Goal: Task Accomplishment & Management: Manage account settings

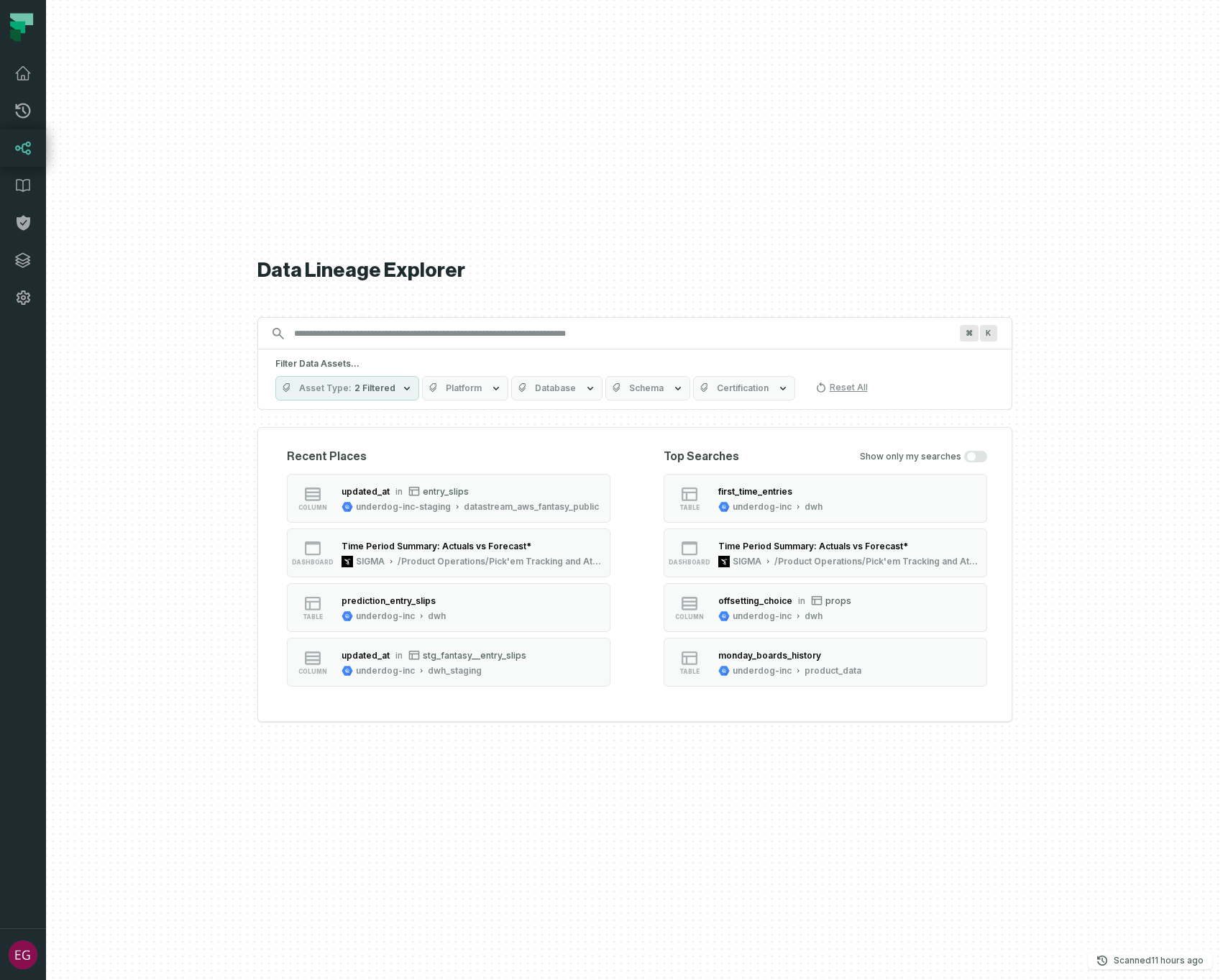
click at [542, 215] on div "Data Lineage Explorer Search for assets across the organization ⌘ K Filter Data…" at bounding box center [635, 490] width 755 height 980
click at [25, 304] on icon at bounding box center [22, 297] width 17 height 17
click at [23, 266] on icon at bounding box center [23, 260] width 14 height 14
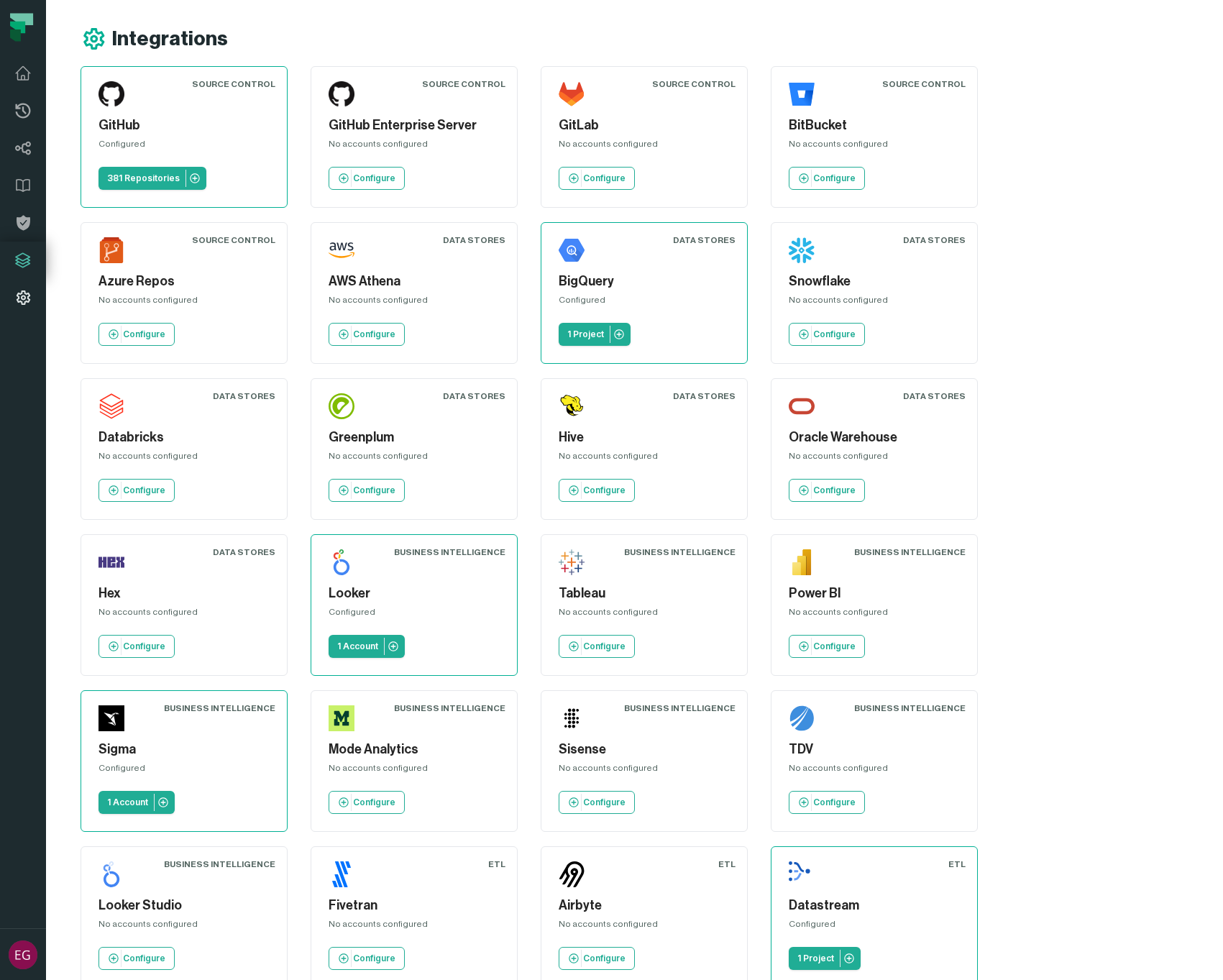
click at [20, 301] on icon at bounding box center [23, 297] width 13 height 14
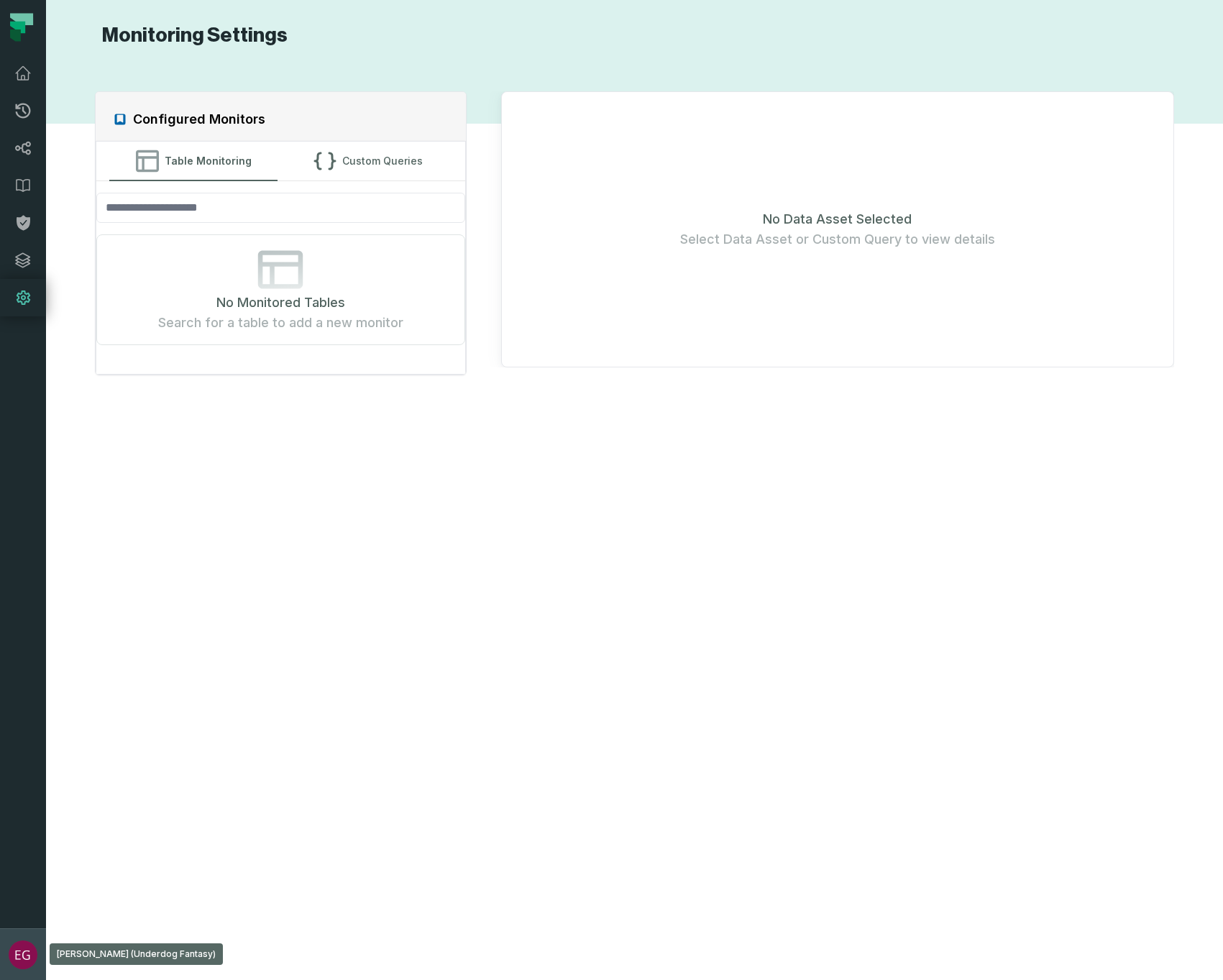
click at [26, 951] on img "button" at bounding box center [23, 954] width 28 height 28
click at [60, 857] on link "Help Center" at bounding box center [116, 853] width 226 height 28
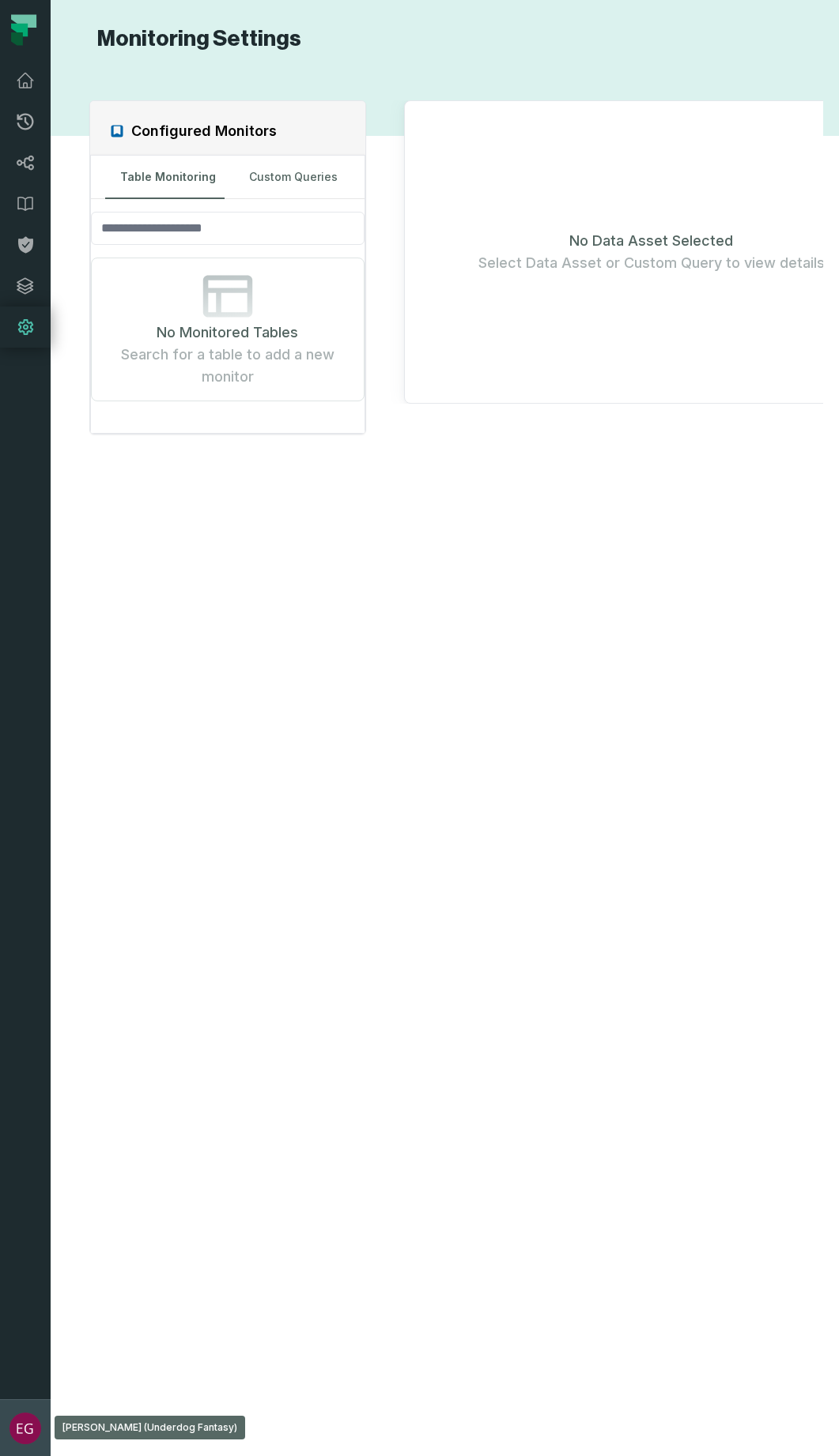
click at [28, 1076] on img "button" at bounding box center [25, 1429] width 31 height 31
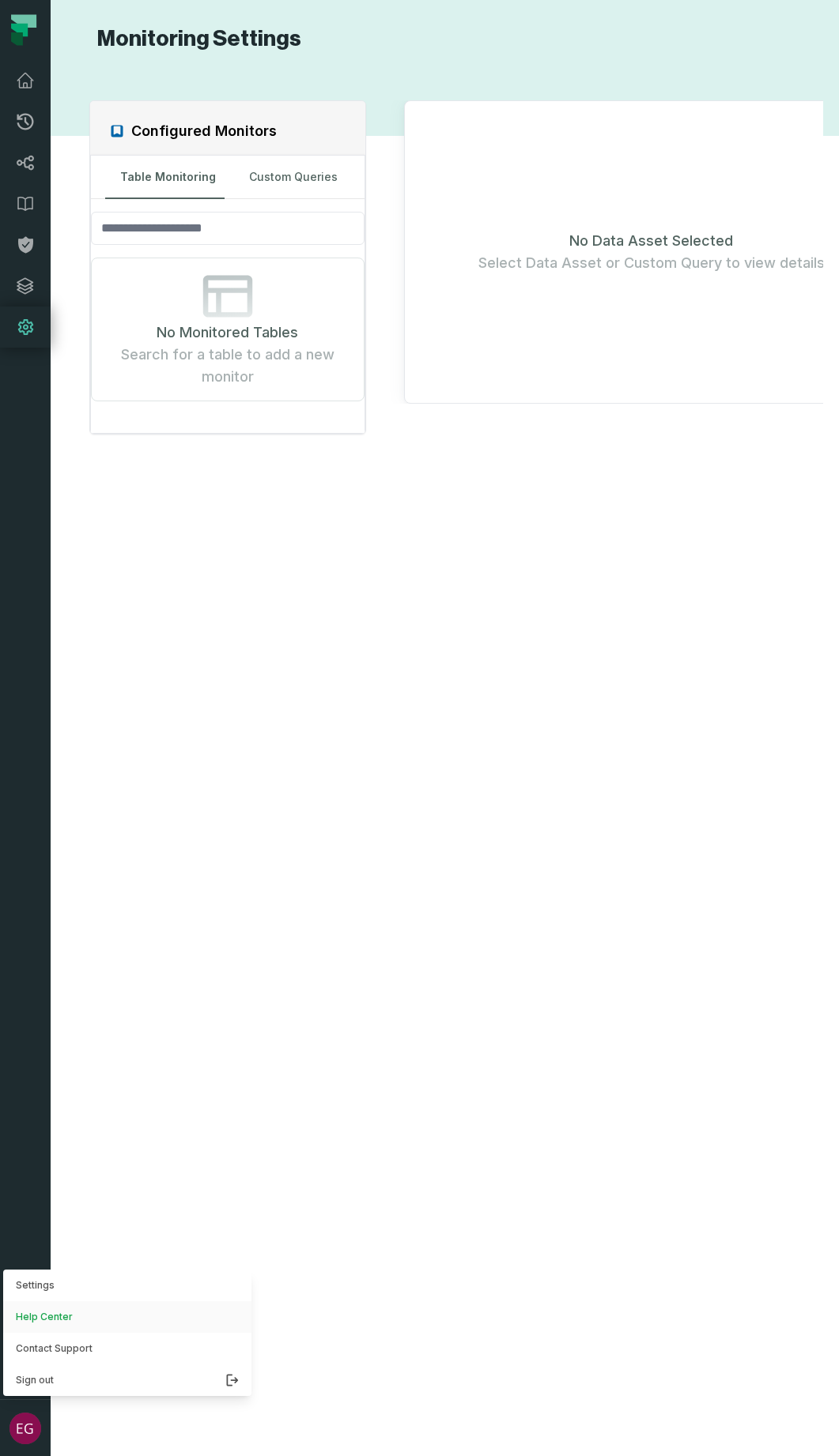
click at [55, 1076] on link "Help Center" at bounding box center [127, 1317] width 249 height 31
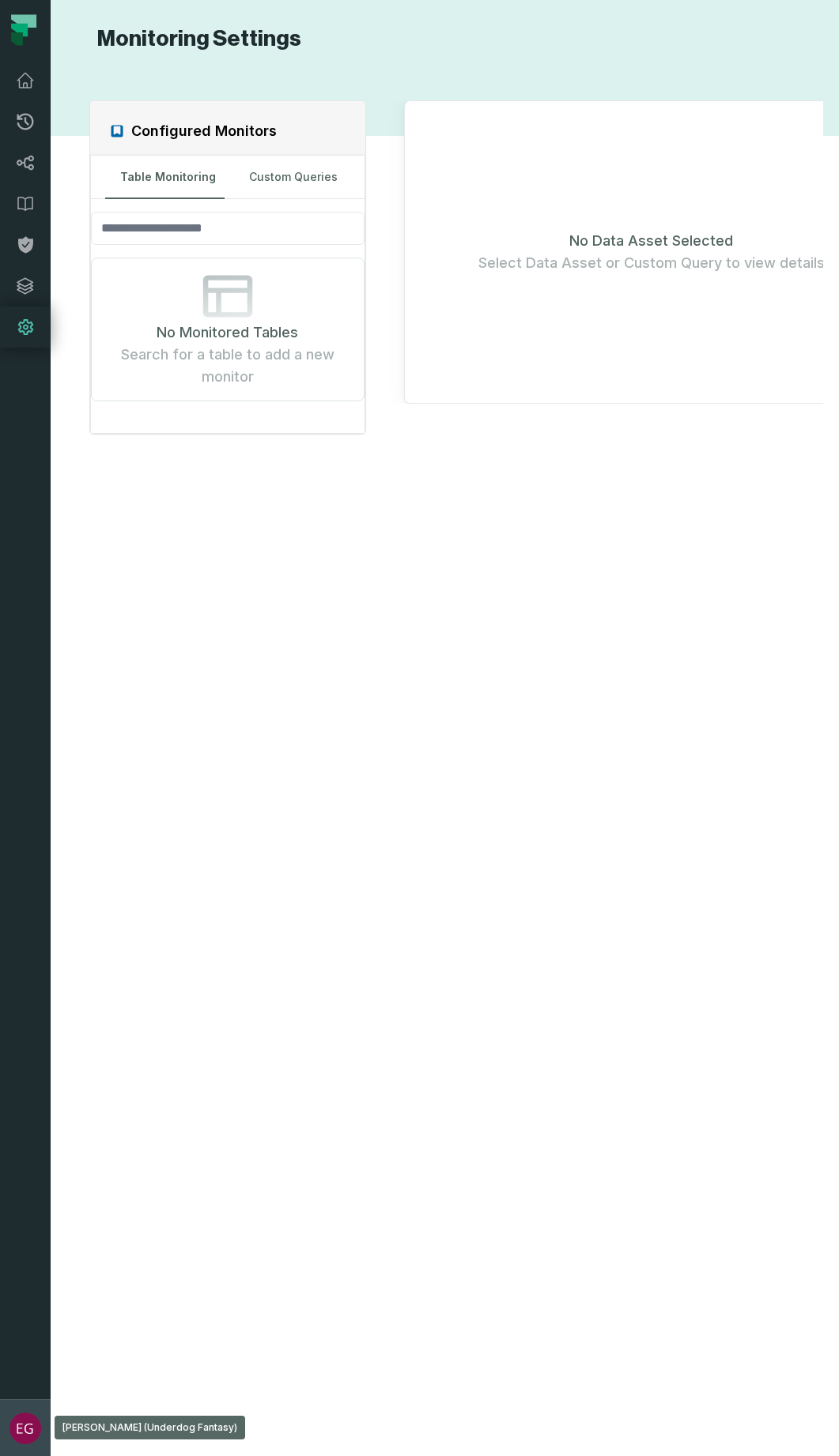
click at [29, 1076] on img "button" at bounding box center [25, 1429] width 31 height 31
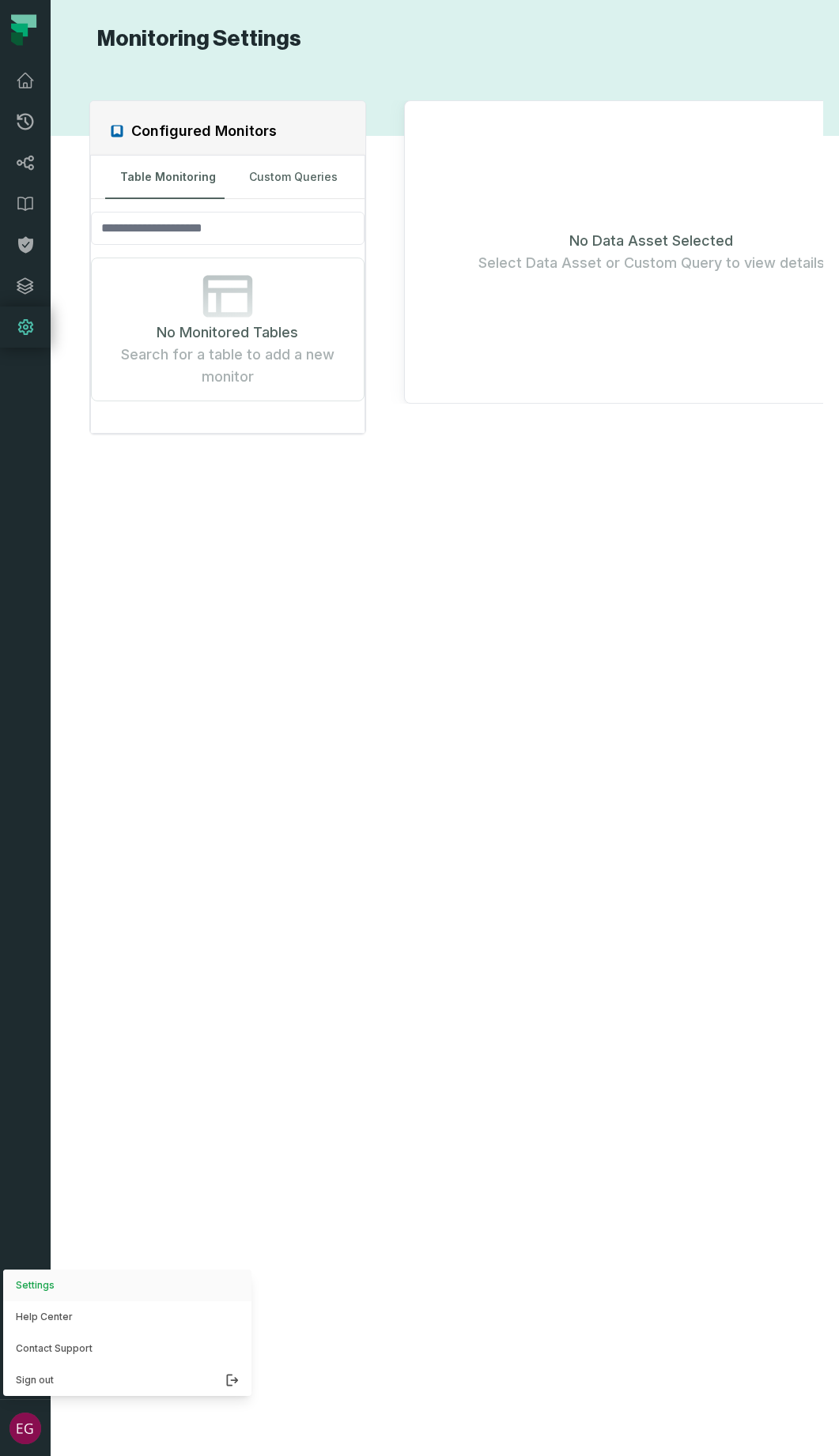
click at [47, 1076] on button "Settings" at bounding box center [127, 1286] width 249 height 31
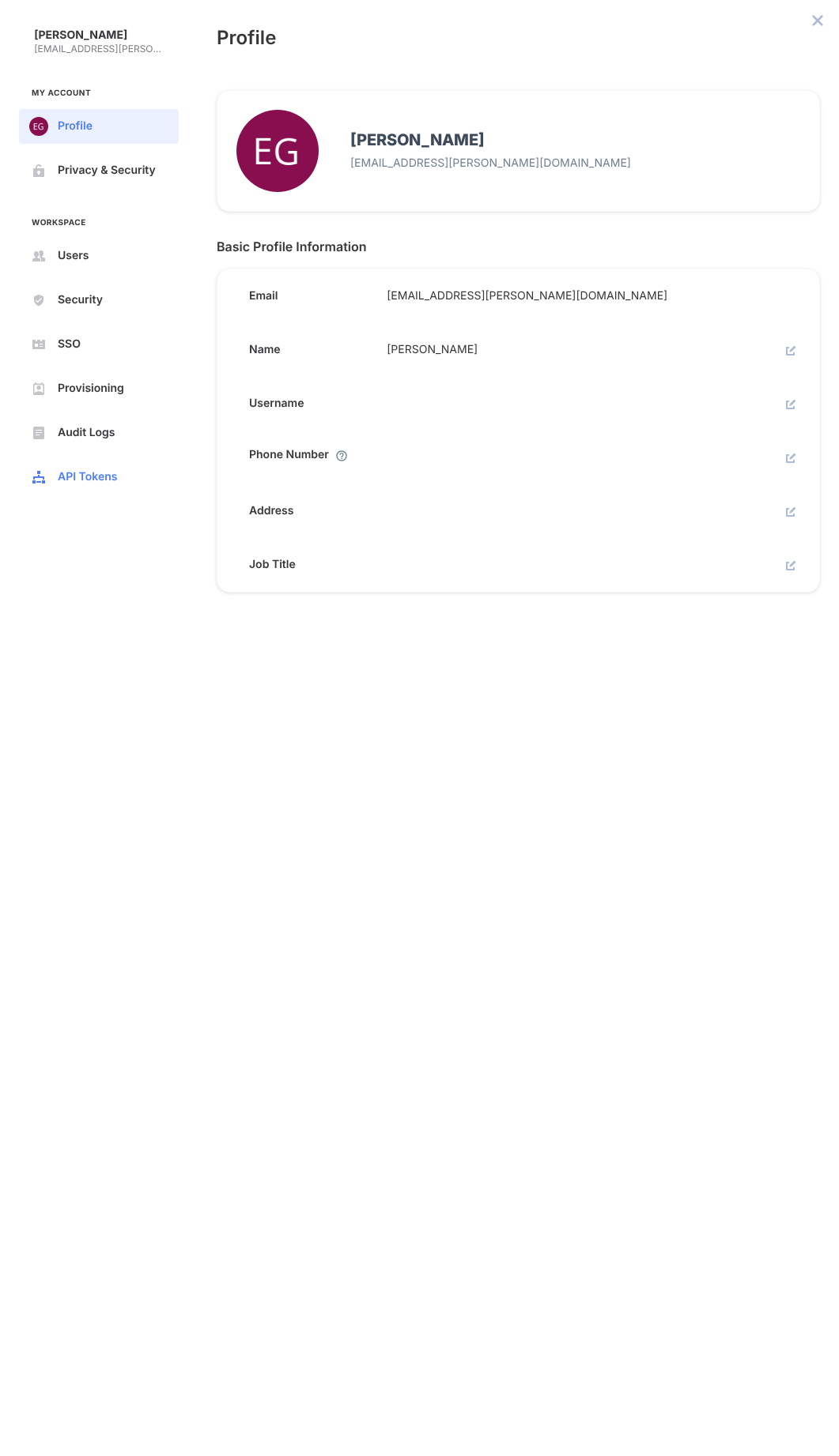
click at [87, 468] on button "API Tokens" at bounding box center [98, 478] width 160 height 35
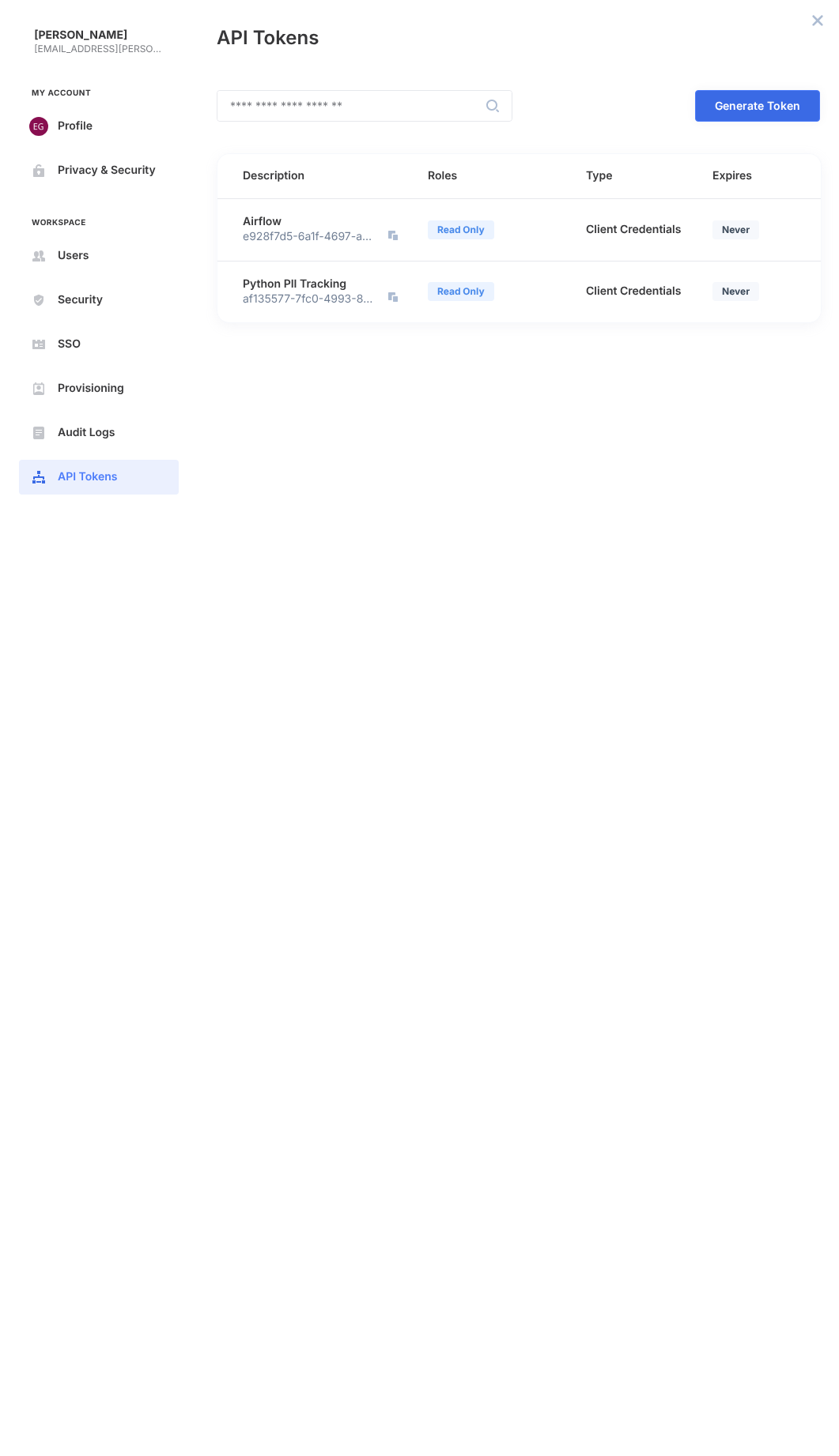
click at [0, 0] on span "Generate Token" at bounding box center [0, 0] width 0 height 0
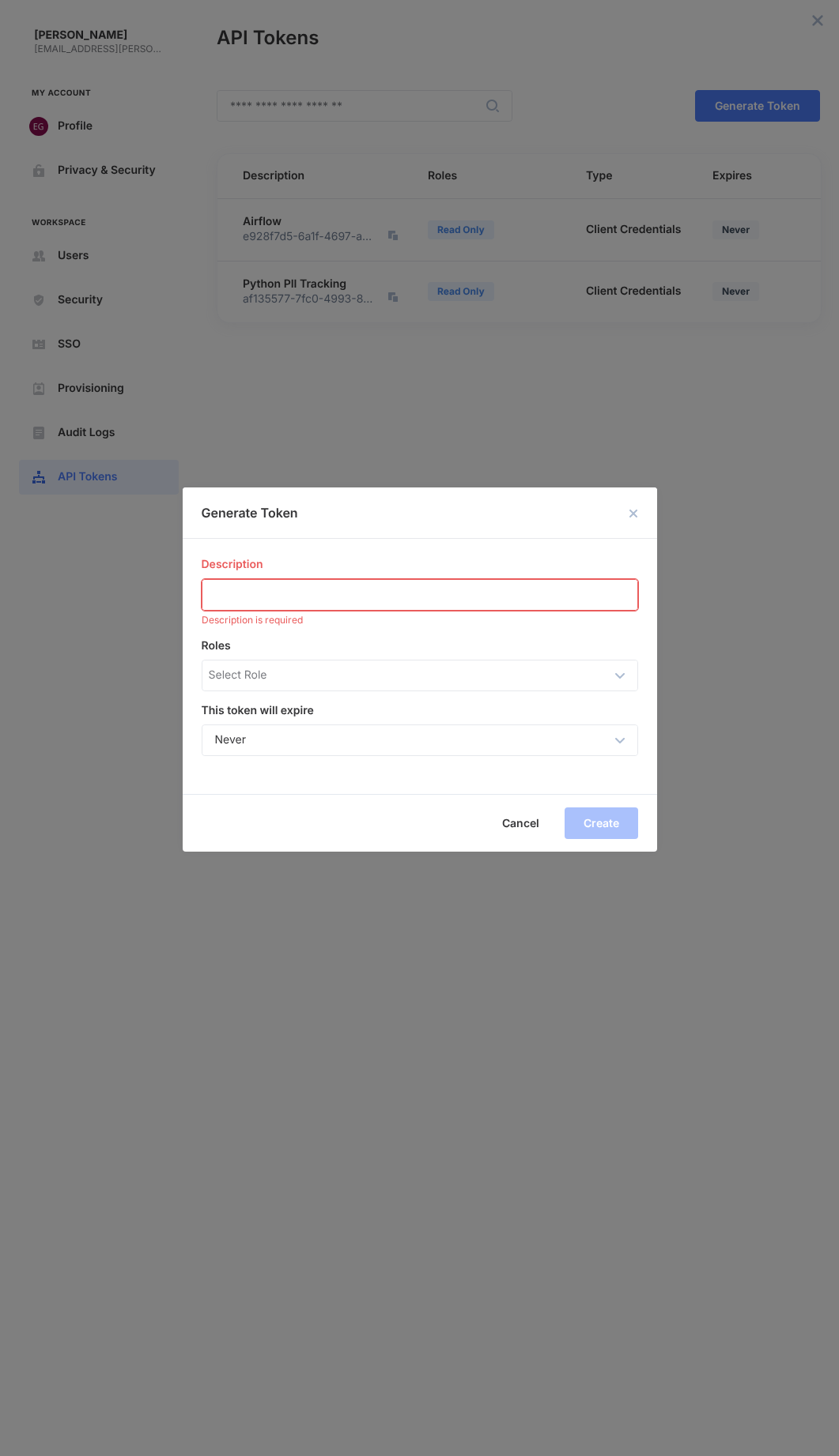
click at [393, 598] on input "Description" at bounding box center [420, 595] width 435 height 30
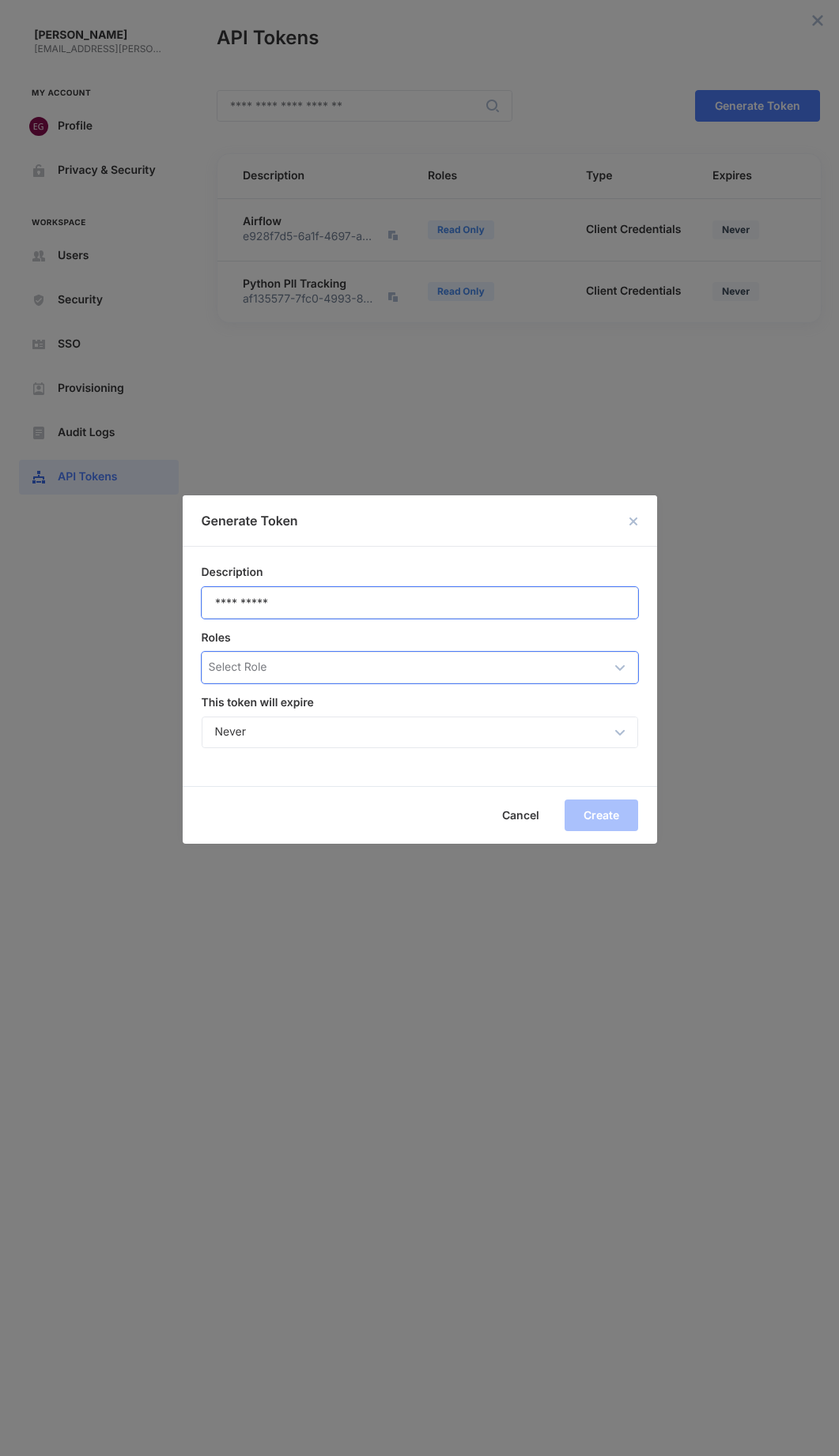
type input "**********"
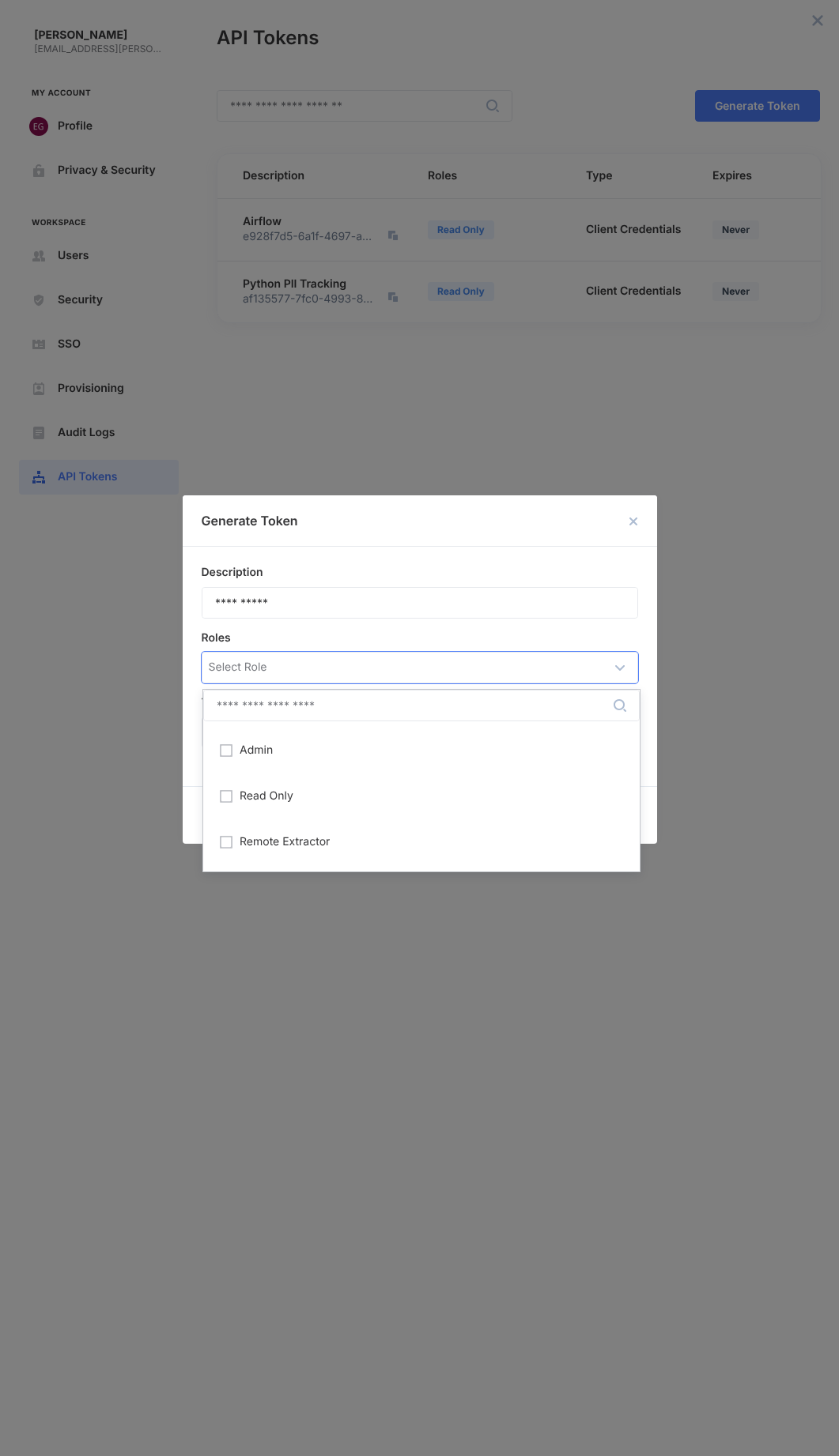
click at [506, 678] on div "Select Role" at bounding box center [421, 667] width 438 height 30
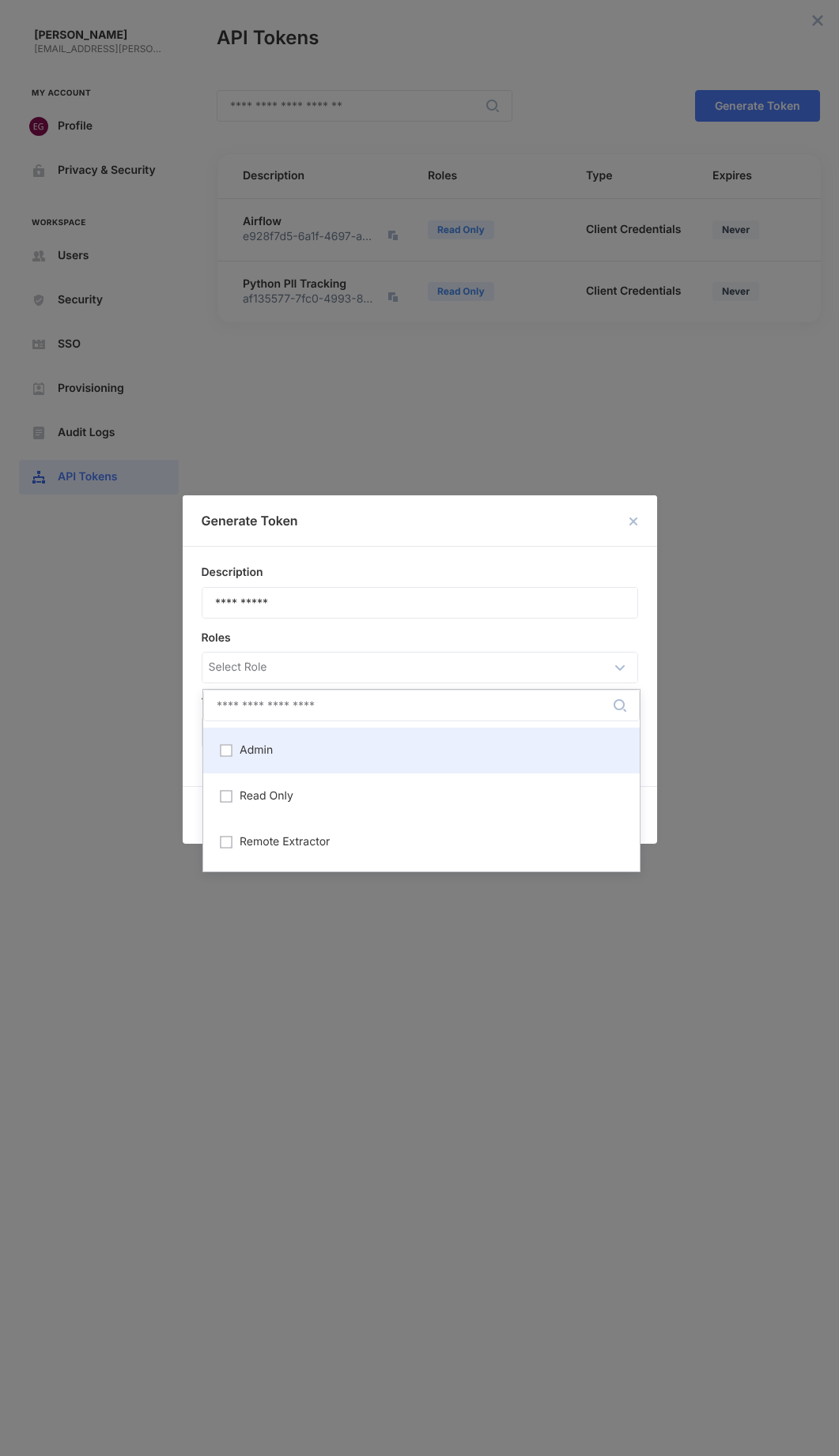
click at [241, 751] on span "Admin" at bounding box center [256, 751] width 33 height 13
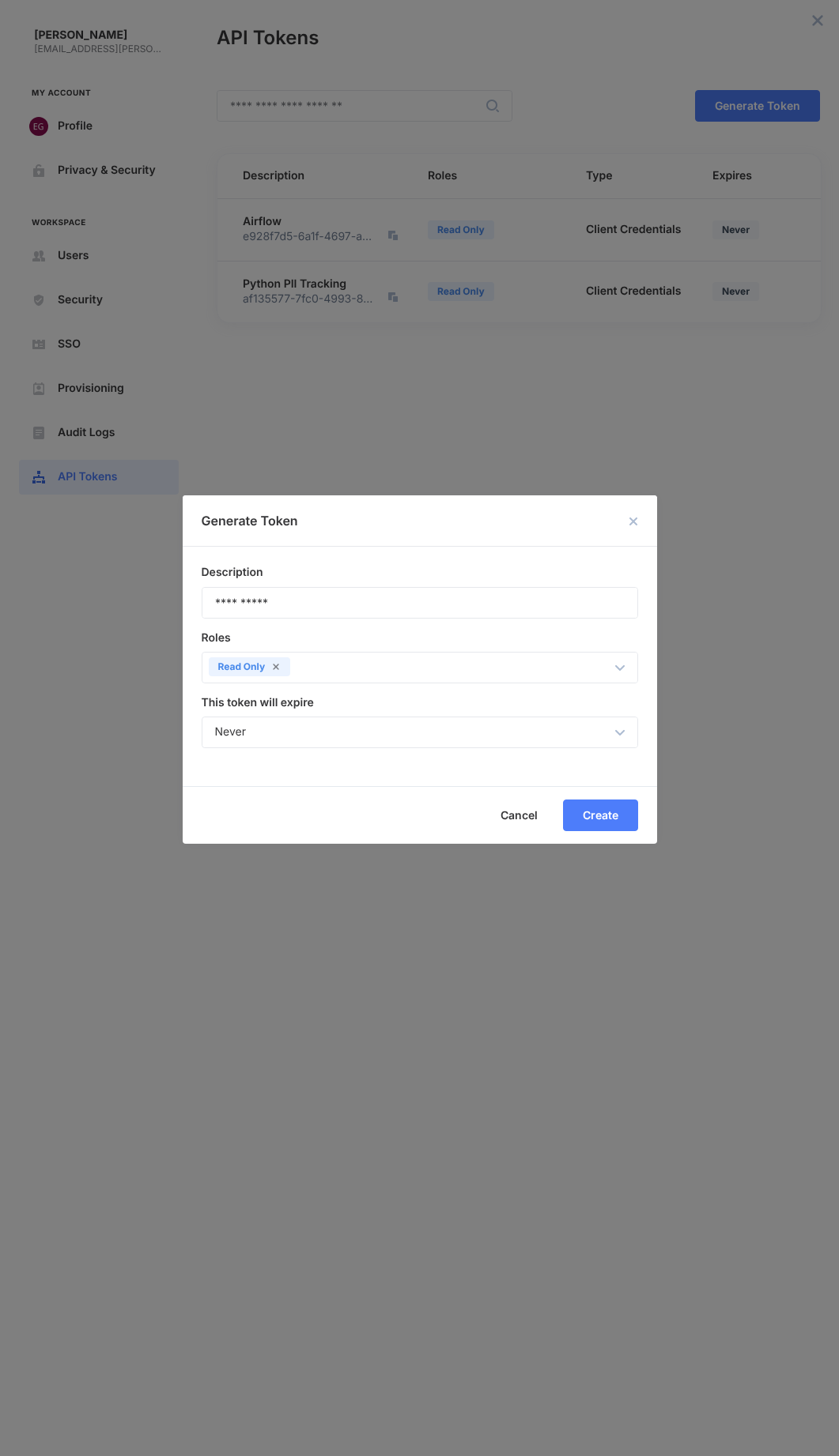
click at [440, 569] on div "Description" at bounding box center [420, 572] width 437 height 15
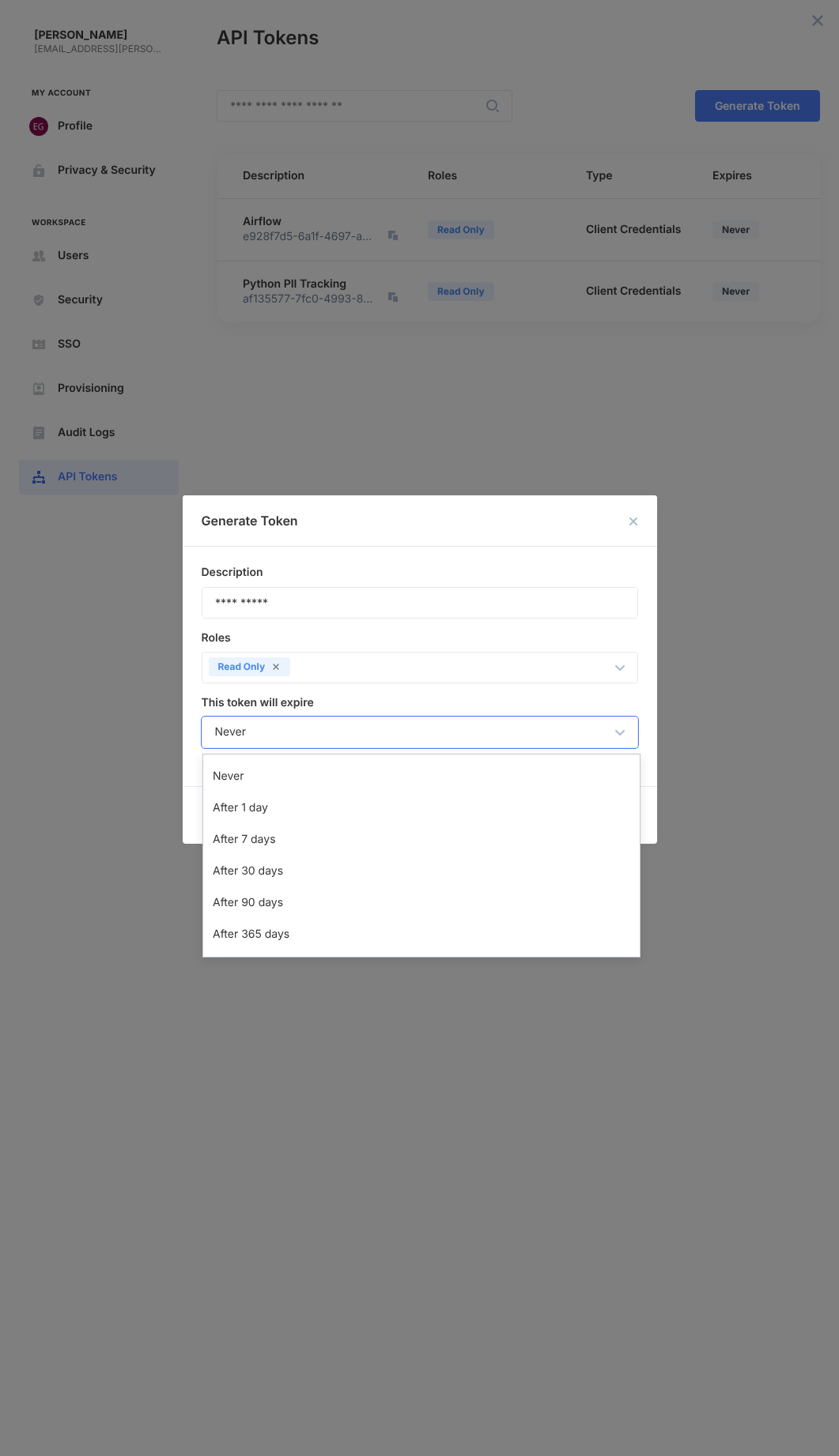
click at [369, 729] on div "Never" at bounding box center [410, 733] width 391 height 16
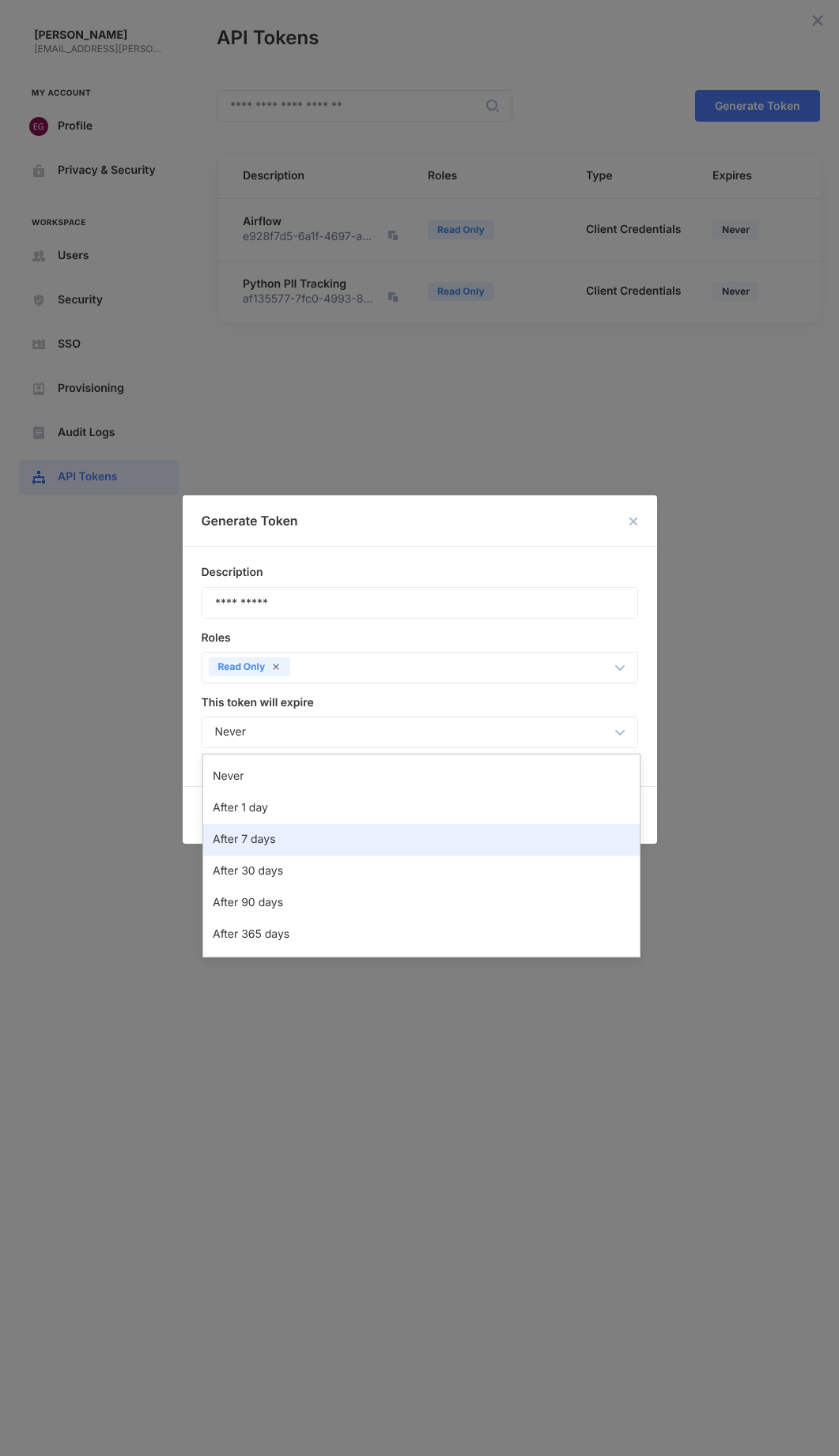
click at [288, 837] on div "After 7 days" at bounding box center [421, 840] width 417 height 13
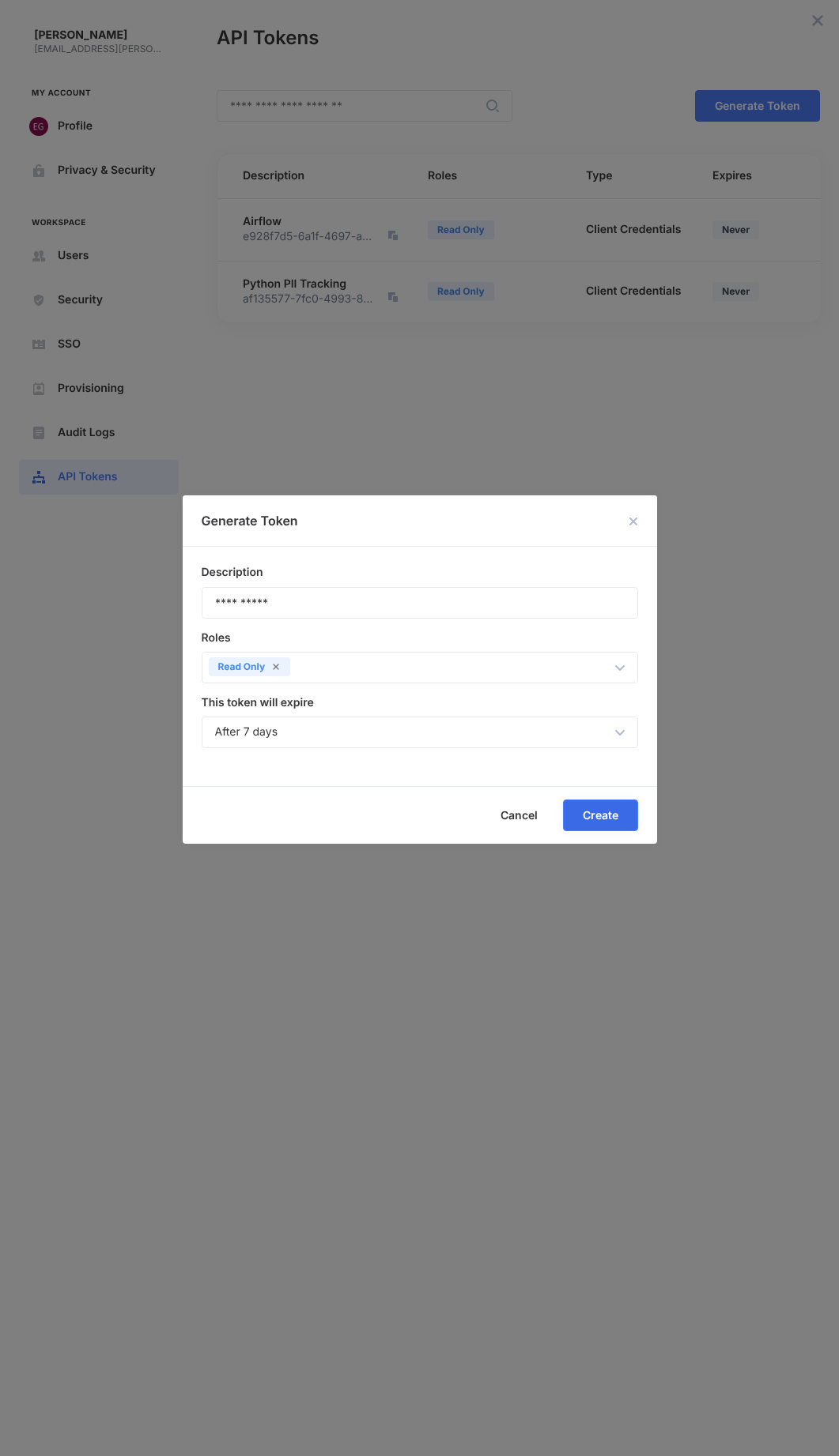
click at [0, 0] on span "Create" at bounding box center [0, 0] width 0 height 0
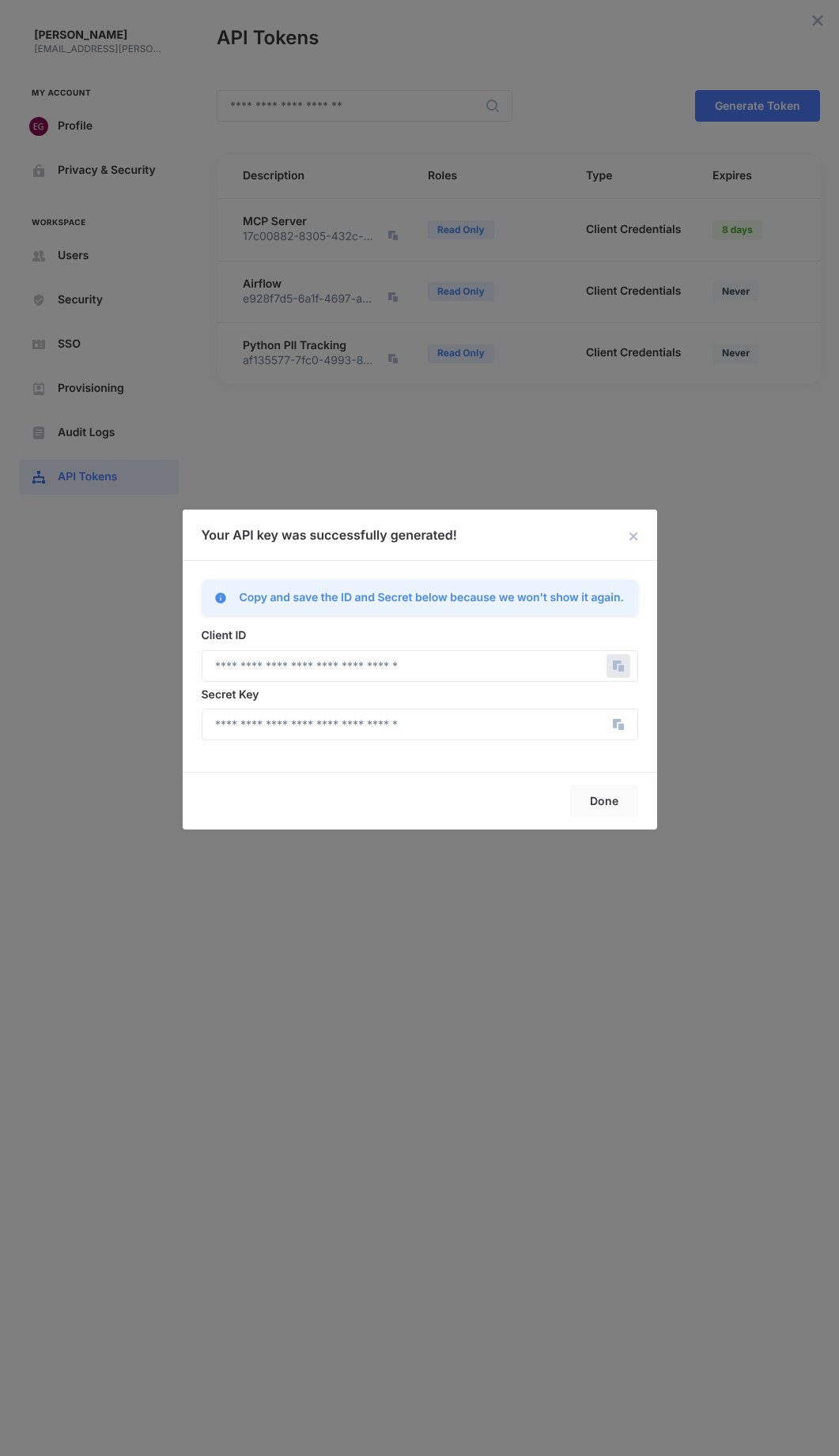
click at [619, 666] on icon "Copy" at bounding box center [622, 668] width 6 height 6
click at [615, 729] on icon "Copy" at bounding box center [618, 724] width 23 height 23
click at [601, 810] on button "Done" at bounding box center [603, 801] width 68 height 31
